Goal: Find specific page/section: Find specific page/section

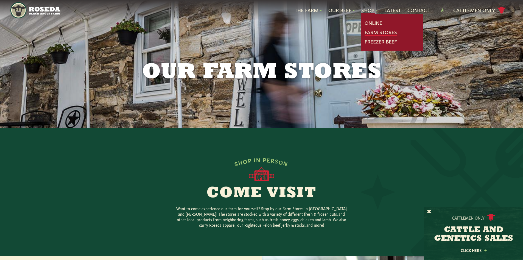
click at [369, 32] on link "Farm Stores" at bounding box center [381, 32] width 32 height 7
click at [369, 33] on link "Farm Stores" at bounding box center [381, 32] width 32 height 7
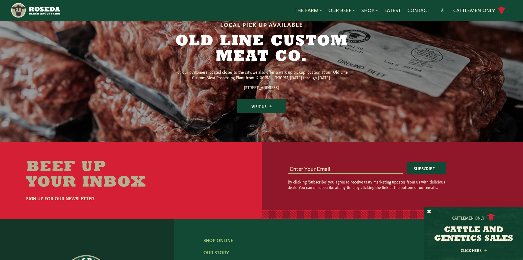
scroll to position [906, 0]
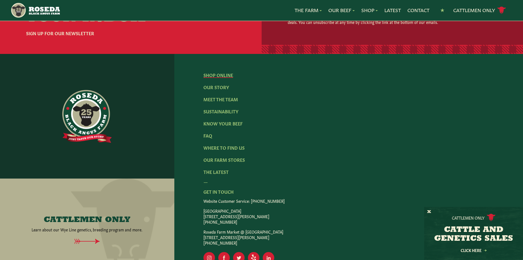
click at [214, 78] on link "Shop Online" at bounding box center [219, 75] width 30 height 6
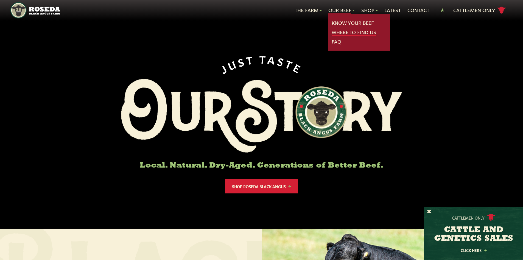
click at [333, 33] on link "Where To Find Us" at bounding box center [354, 32] width 44 height 7
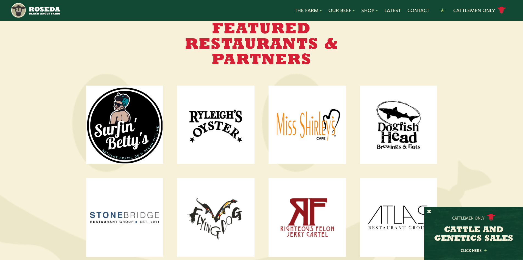
scroll to position [687, 0]
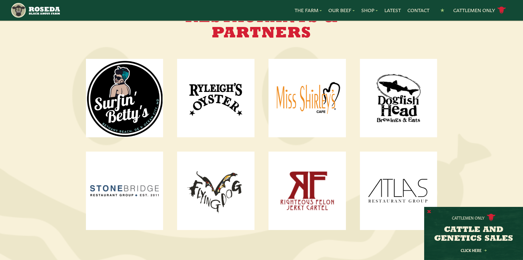
click at [429, 211] on button "X" at bounding box center [429, 212] width 4 height 6
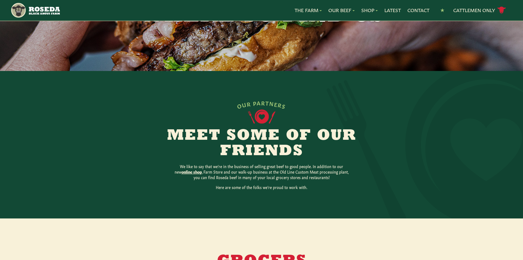
scroll to position [55, 0]
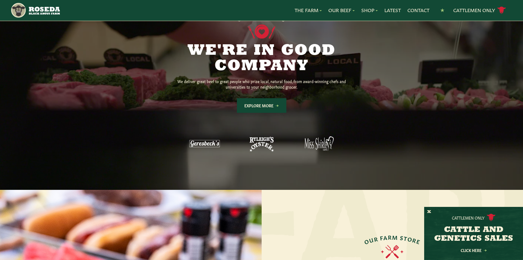
scroll to position [494, 0]
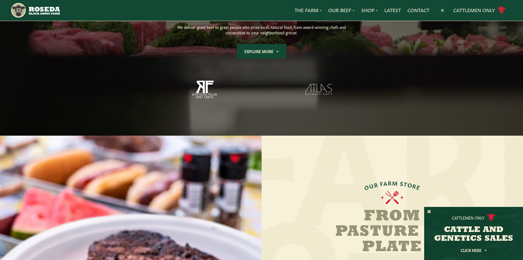
click at [273, 48] on link "Explore More" at bounding box center [261, 51] width 49 height 15
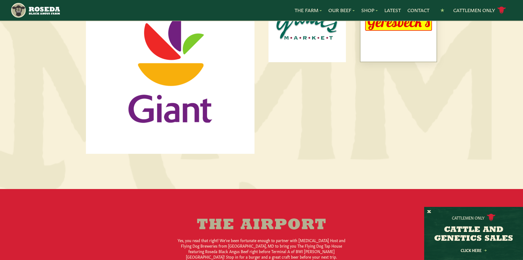
scroll to position [275, 0]
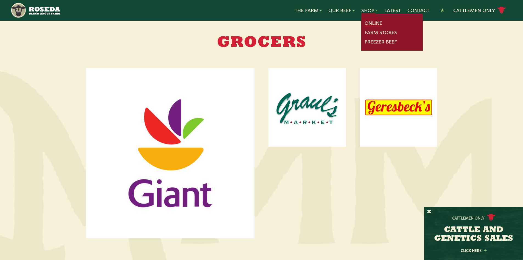
click at [366, 25] on link "Online" at bounding box center [374, 22] width 18 height 7
